Goal: Check status: Check status

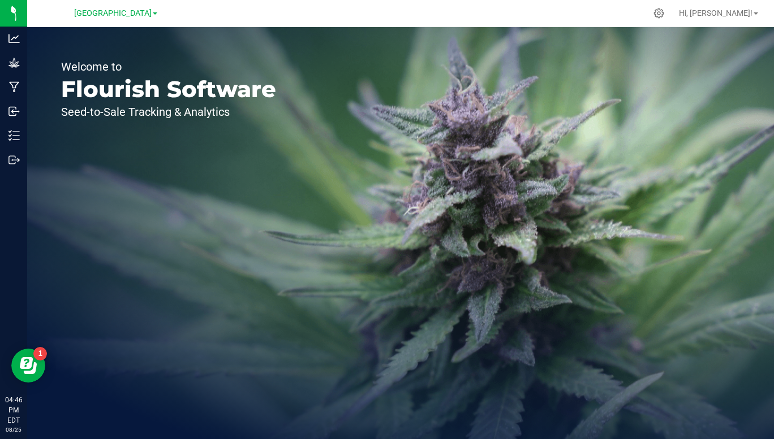
click at [149, 13] on span "[GEOGRAPHIC_DATA]" at bounding box center [112, 13] width 77 height 10
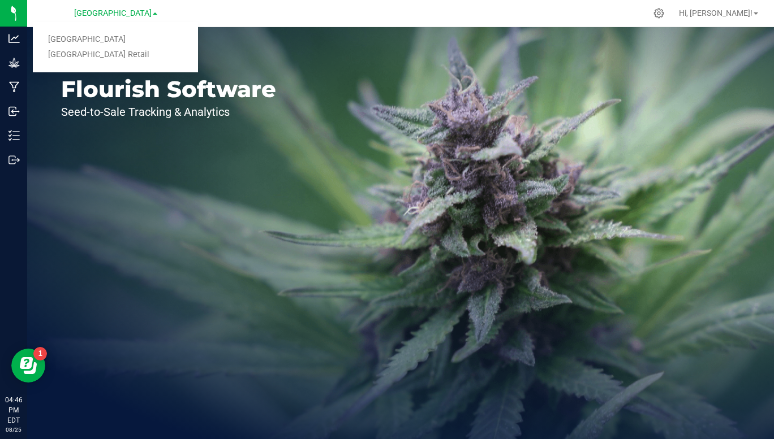
click at [119, 59] on link "[GEOGRAPHIC_DATA] Retail" at bounding box center [115, 54] width 165 height 15
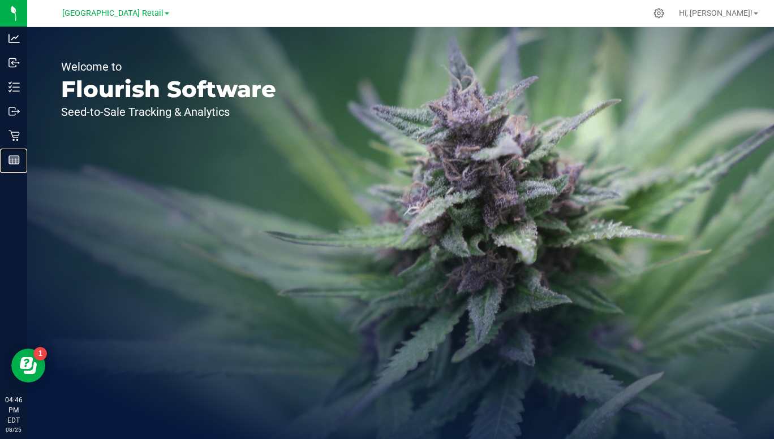
click at [1, 170] on link "Reports" at bounding box center [13, 161] width 27 height 24
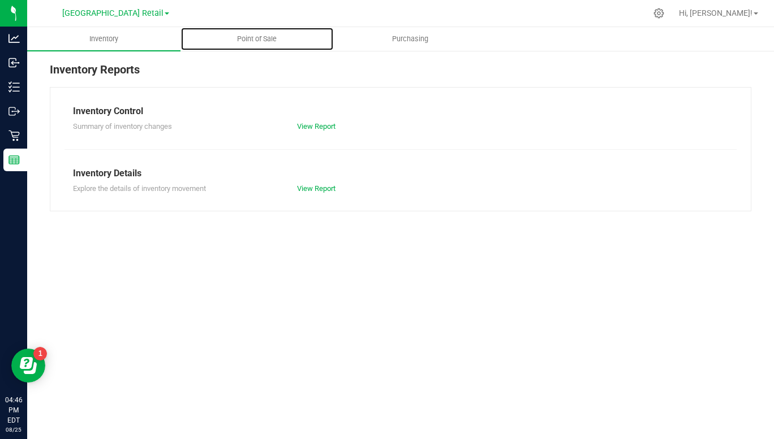
click at [265, 42] on span "Point of Sale" at bounding box center [257, 39] width 70 height 10
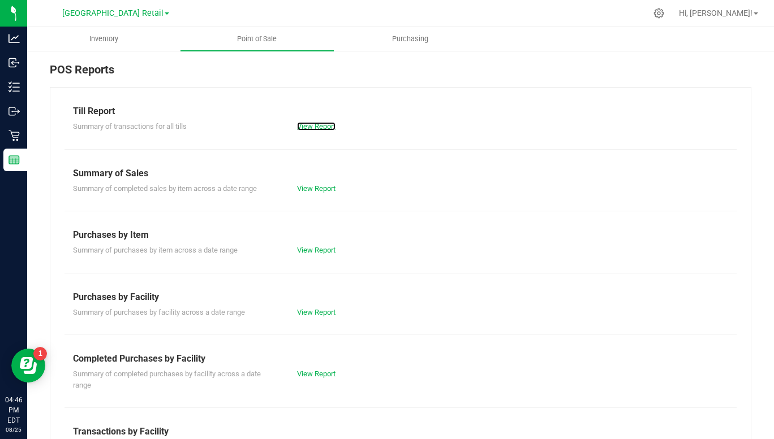
click at [321, 127] on link "View Report" at bounding box center [316, 126] width 38 height 8
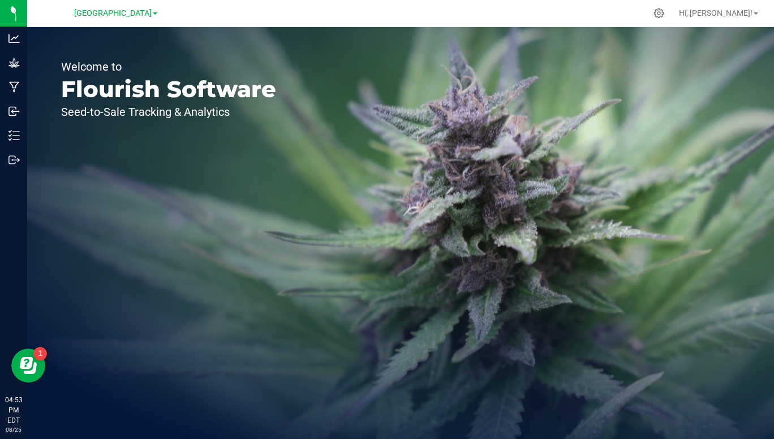
click at [152, 13] on span "[GEOGRAPHIC_DATA]" at bounding box center [112, 13] width 77 height 10
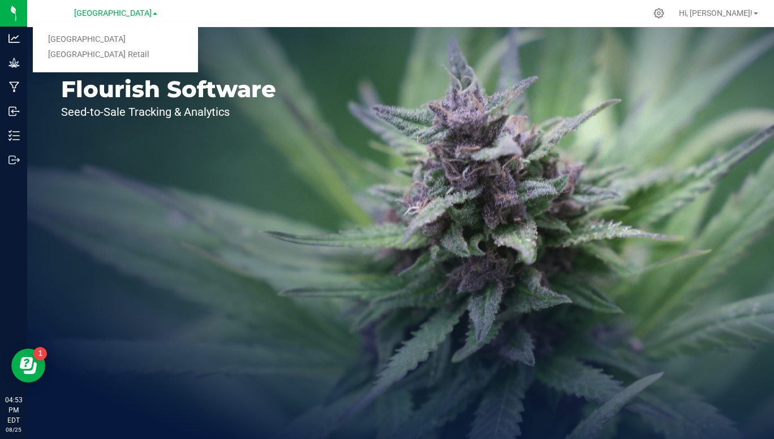
click at [114, 58] on link "[GEOGRAPHIC_DATA] Retail" at bounding box center [115, 54] width 165 height 15
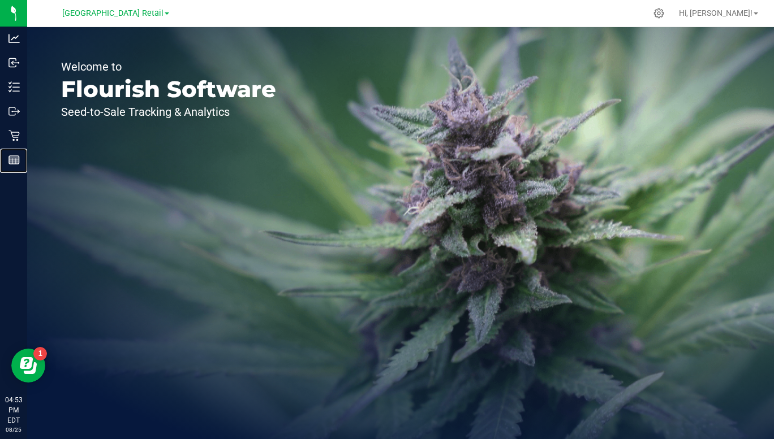
click at [15, 163] on rect at bounding box center [14, 160] width 10 height 8
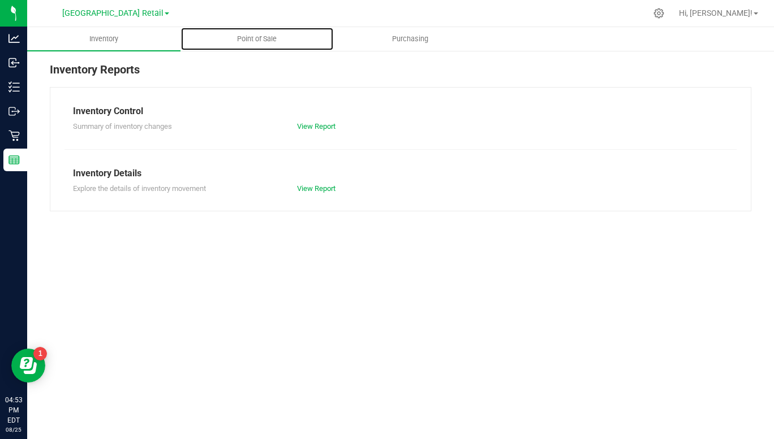
click at [255, 40] on span "Point of Sale" at bounding box center [257, 39] width 70 height 10
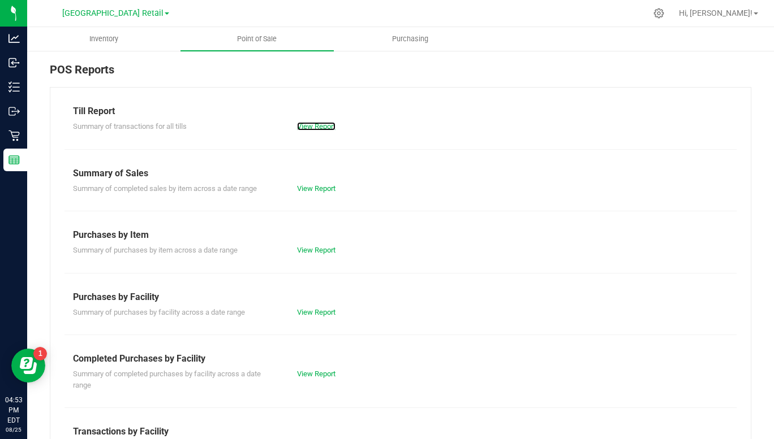
click at [319, 127] on link "View Report" at bounding box center [316, 126] width 38 height 8
